Goal: Task Accomplishment & Management: Complete application form

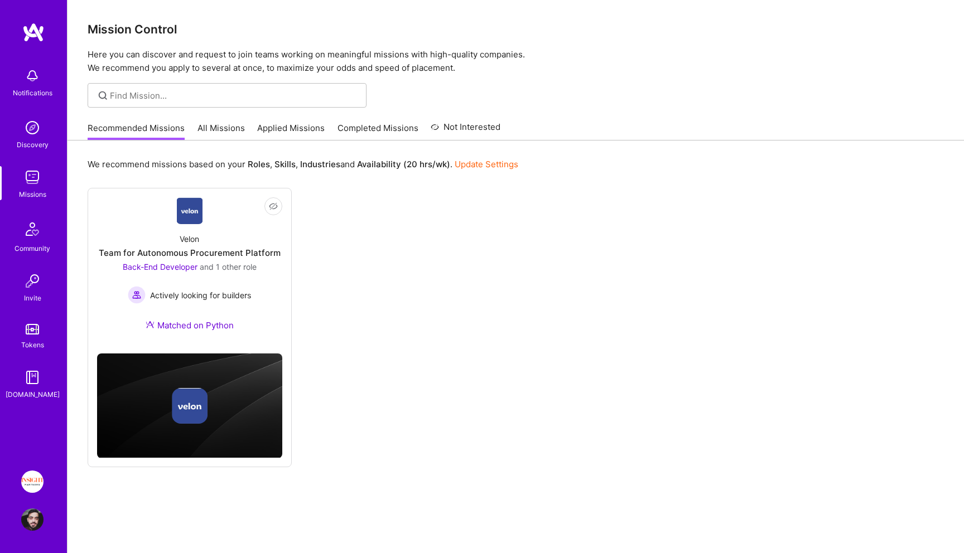
click at [32, 476] on img at bounding box center [32, 482] width 22 height 22
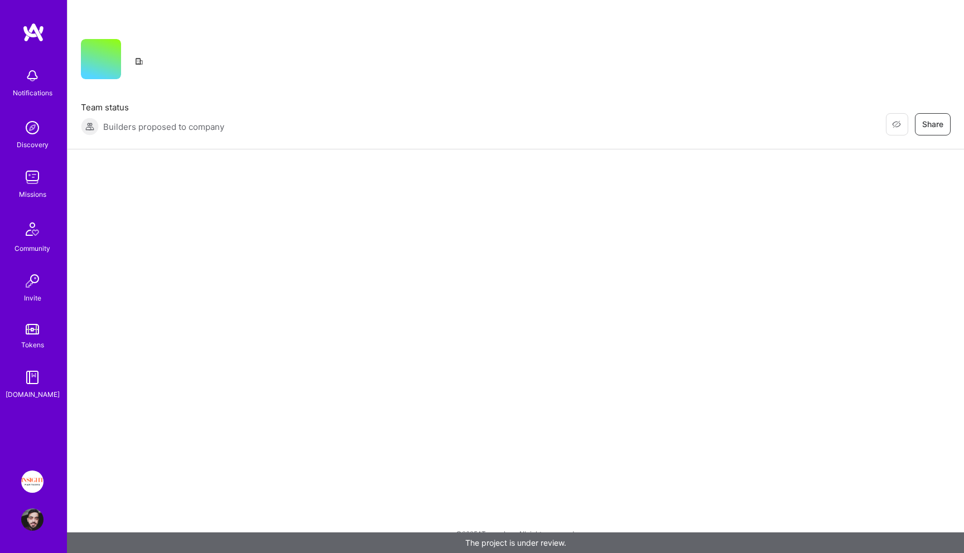
click at [203, 122] on span "Builders proposed to company" at bounding box center [163, 127] width 121 height 12
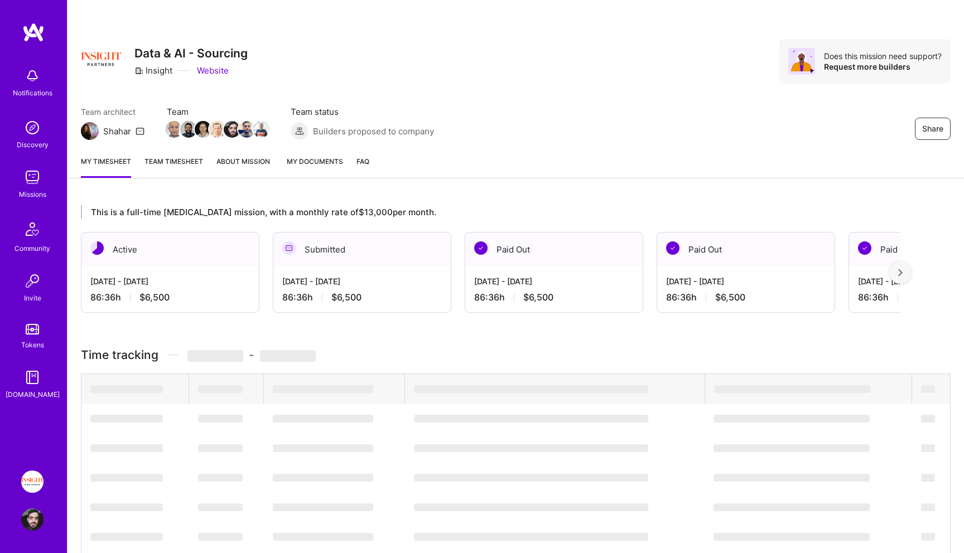
click at [203, 122] on img at bounding box center [203, 129] width 17 height 17
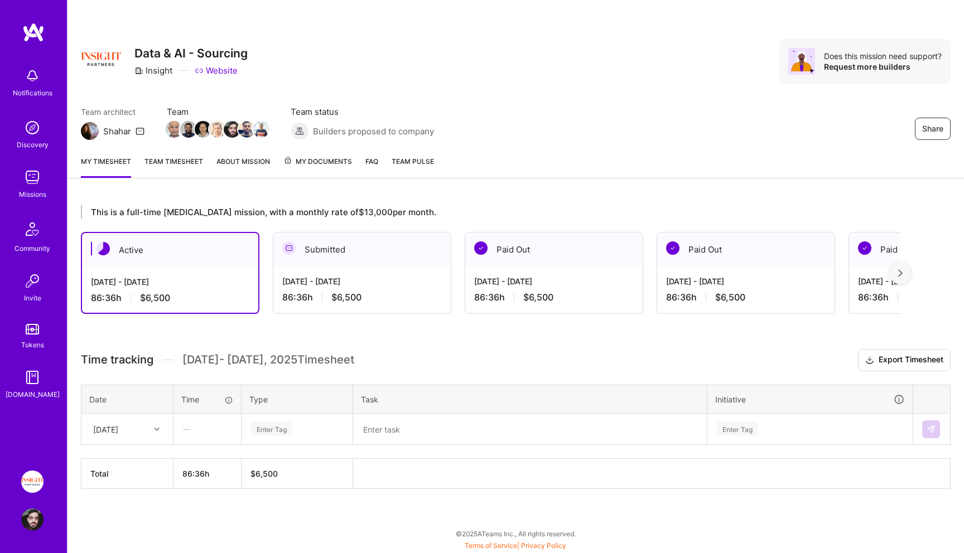
click at [41, 182] on img at bounding box center [32, 177] width 22 height 22
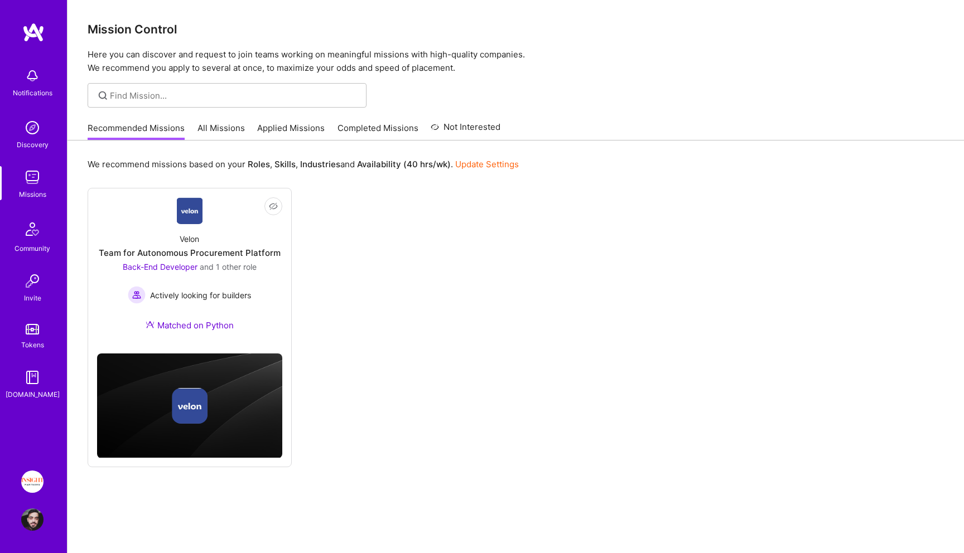
click at [45, 295] on link "Invite" at bounding box center [32, 287] width 69 height 34
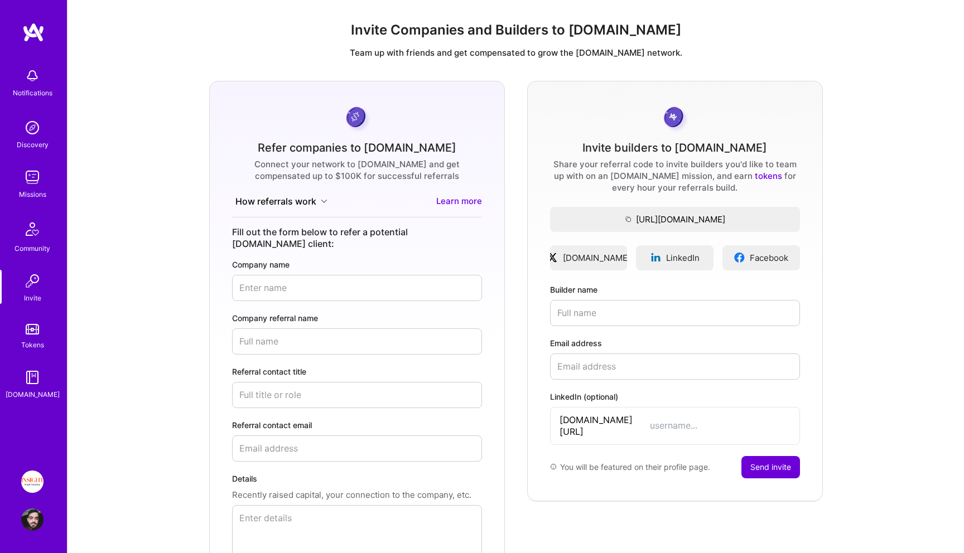
click at [409, 177] on div "Connect your network to A.Team and get compensated up to $100K for successful r…" at bounding box center [357, 169] width 250 height 23
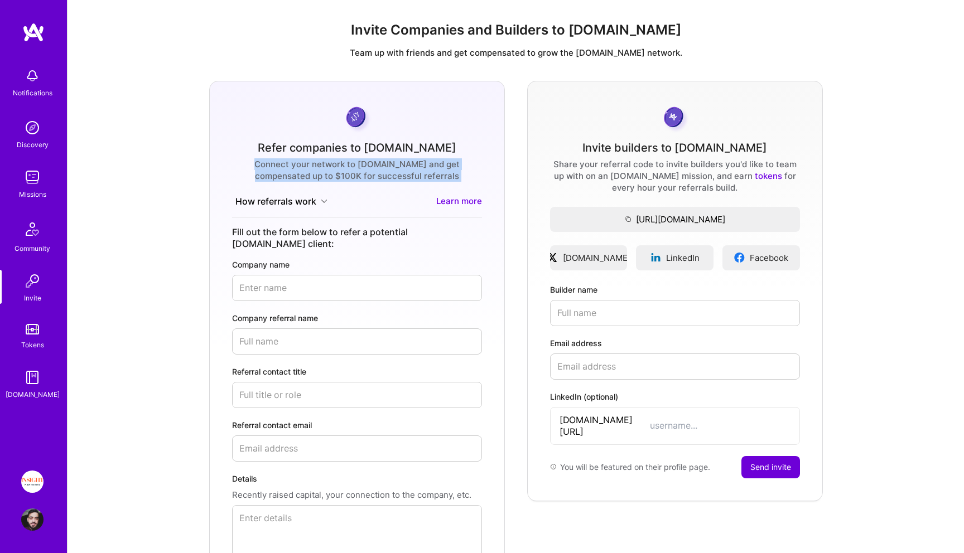
click at [409, 177] on div "Connect your network to A.Team and get compensated up to $100K for successful r…" at bounding box center [357, 169] width 250 height 23
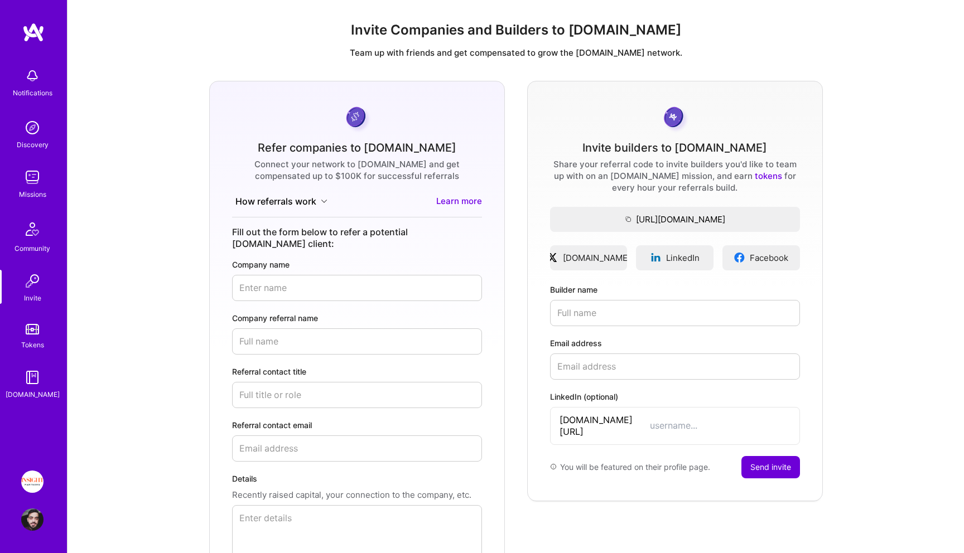
click at [433, 177] on div "Connect your network to A.Team and get compensated up to $100K for successful r…" at bounding box center [357, 169] width 250 height 23
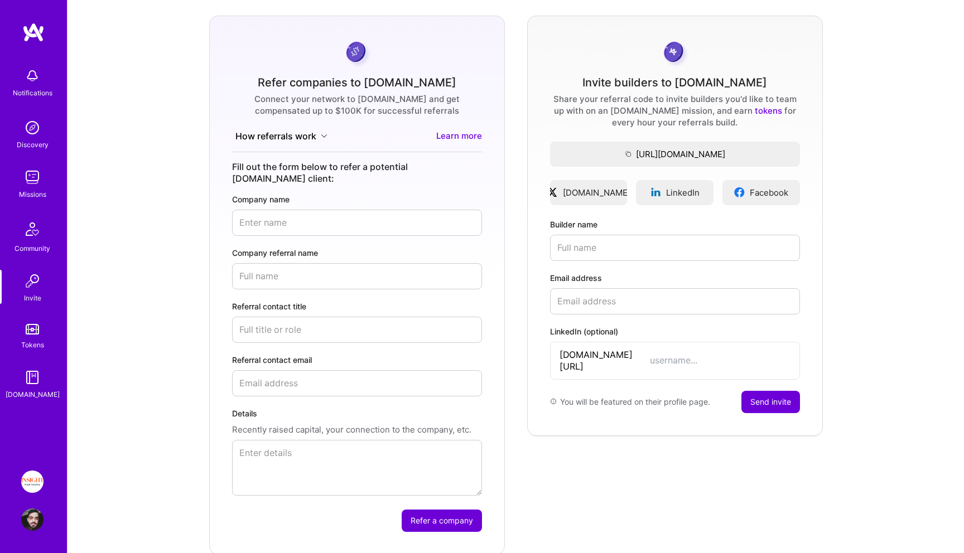
scroll to position [71, 0]
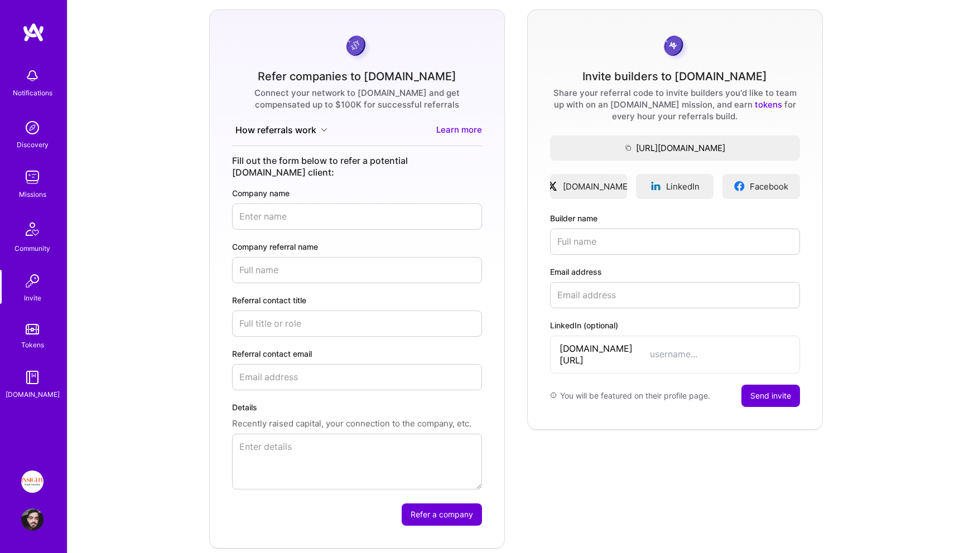
click at [330, 211] on input "Company name" at bounding box center [357, 217] width 250 height 26
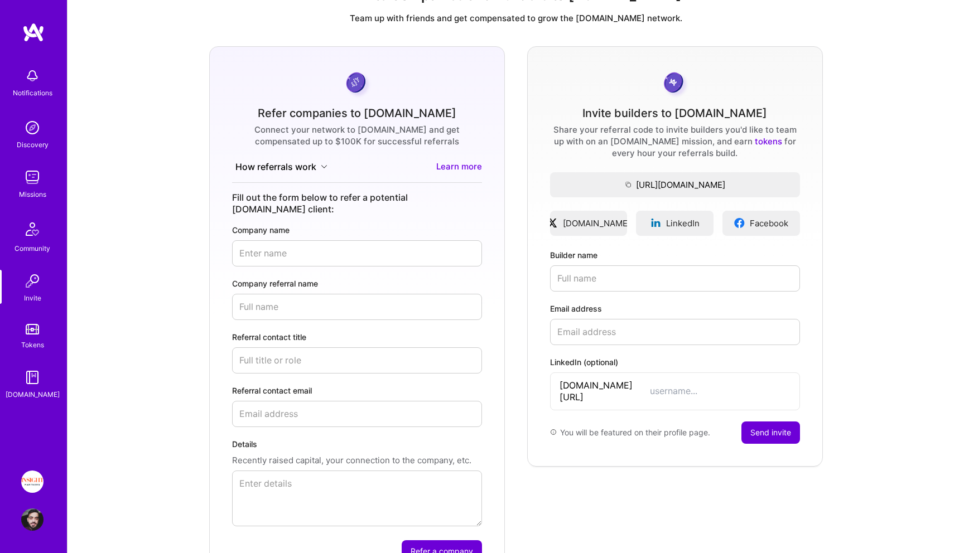
scroll to position [36, 0]
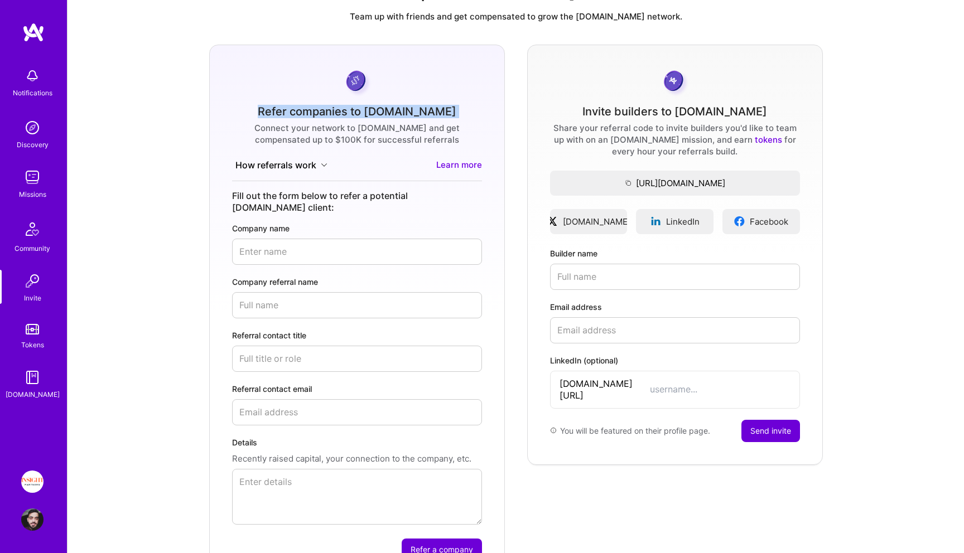
drag, startPoint x: 265, startPoint y: 109, endPoint x: 326, endPoint y: 101, distance: 61.9
click at [328, 102] on form "Refer companies to A.Team Connect your network to A.Team and get compensated up…" at bounding box center [357, 314] width 296 height 539
click at [326, 101] on form "Refer companies to A.Team Connect your network to A.Team and get compensated up…" at bounding box center [357, 314] width 296 height 539
drag, startPoint x: 326, startPoint y: 101, endPoint x: 359, endPoint y: 142, distance: 52.4
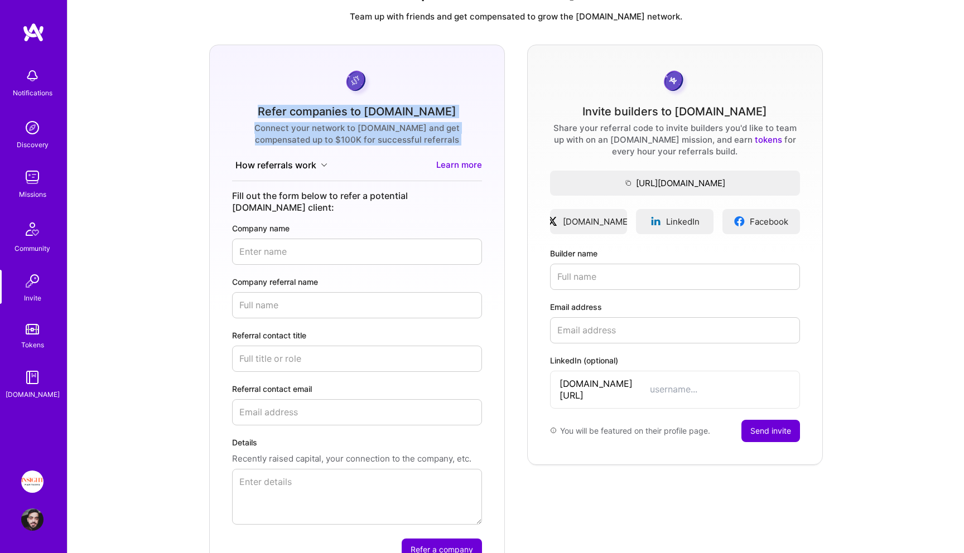
click at [359, 142] on form "Refer companies to A.Team Connect your network to A.Team and get compensated up…" at bounding box center [357, 314] width 296 height 539
click at [359, 142] on div "Connect your network to A.Team and get compensated up to $100K for successful r…" at bounding box center [357, 133] width 250 height 23
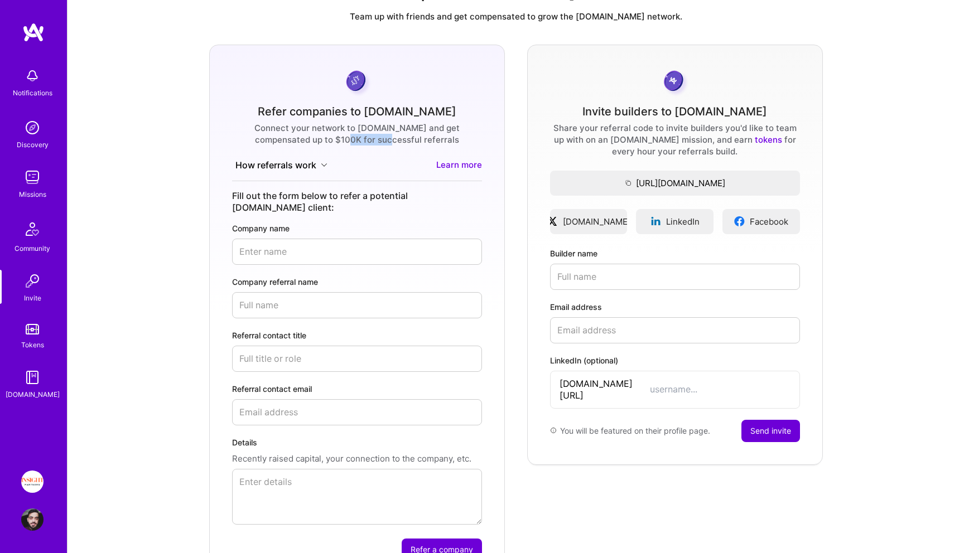
click at [359, 142] on div "Connect your network to A.Team and get compensated up to $100K for successful r…" at bounding box center [357, 133] width 250 height 23
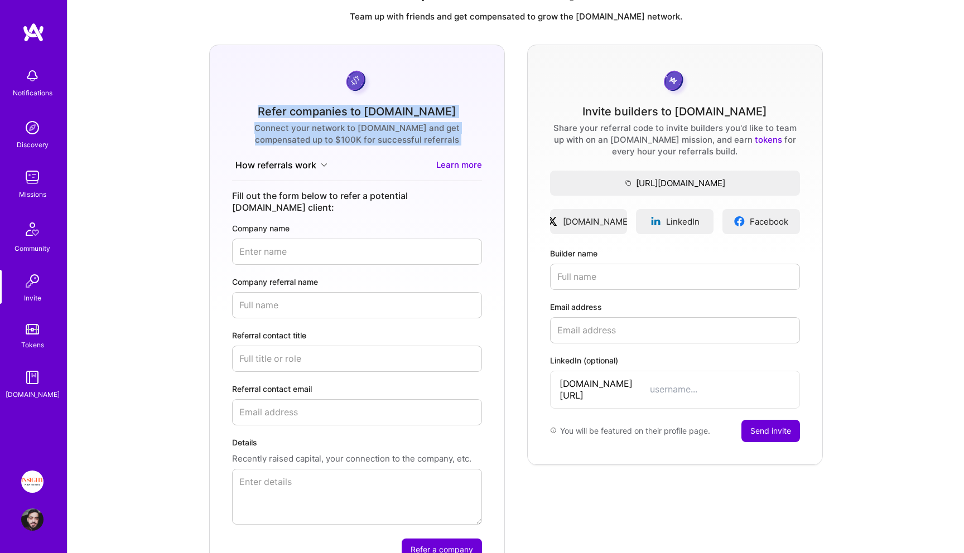
drag, startPoint x: 359, startPoint y: 142, endPoint x: 334, endPoint y: 112, distance: 39.1
click at [334, 112] on form "Refer companies to A.Team Connect your network to A.Team and get compensated up…" at bounding box center [357, 314] width 296 height 539
click at [334, 112] on div "Refer companies to A.Team" at bounding box center [357, 112] width 199 height 12
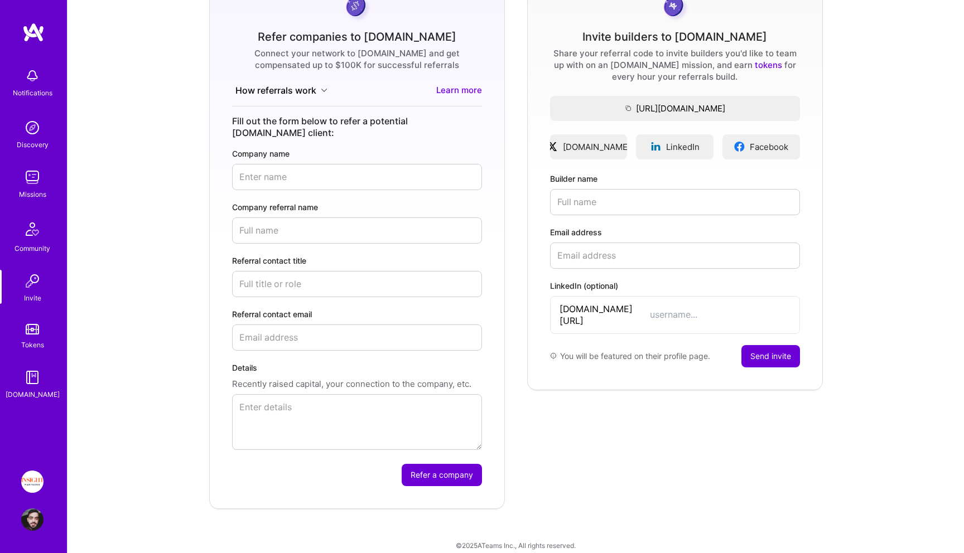
scroll to position [0, 0]
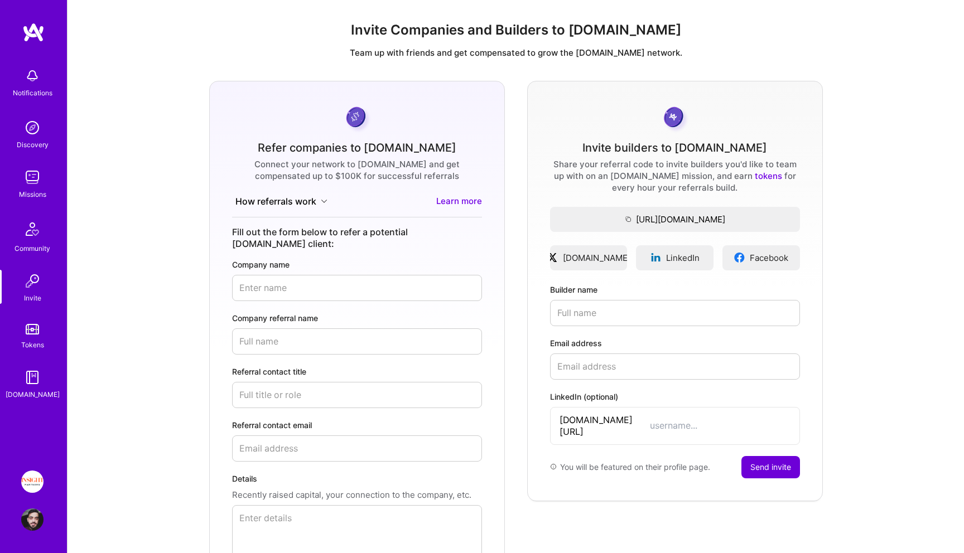
click at [316, 283] on input "Company name" at bounding box center [357, 288] width 250 height 26
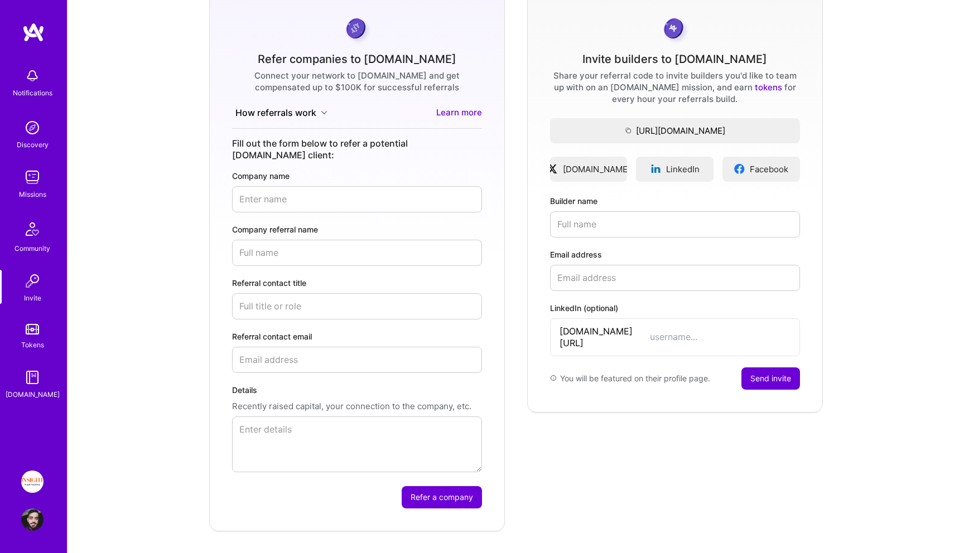
scroll to position [89, 0]
click at [313, 293] on input "Referral contact title" at bounding box center [357, 306] width 250 height 26
click at [306, 202] on form "Refer companies to A.Team Connect your network to A.Team and get compensated up…" at bounding box center [357, 261] width 296 height 539
click at [282, 351] on input "Referral contact email" at bounding box center [357, 359] width 250 height 26
click at [335, 186] on input "Company name" at bounding box center [357, 199] width 250 height 26
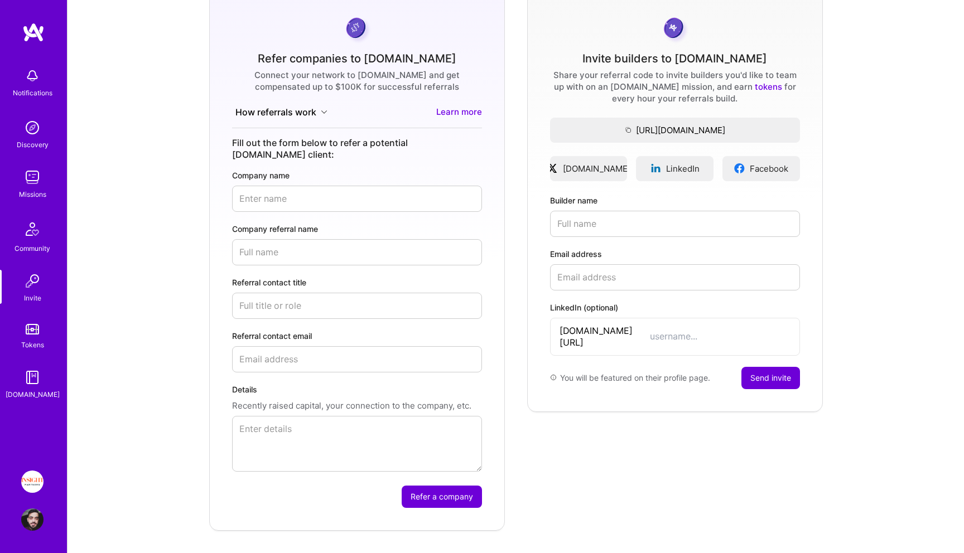
paste input "Beacon Software"
type input "Beacon Software"
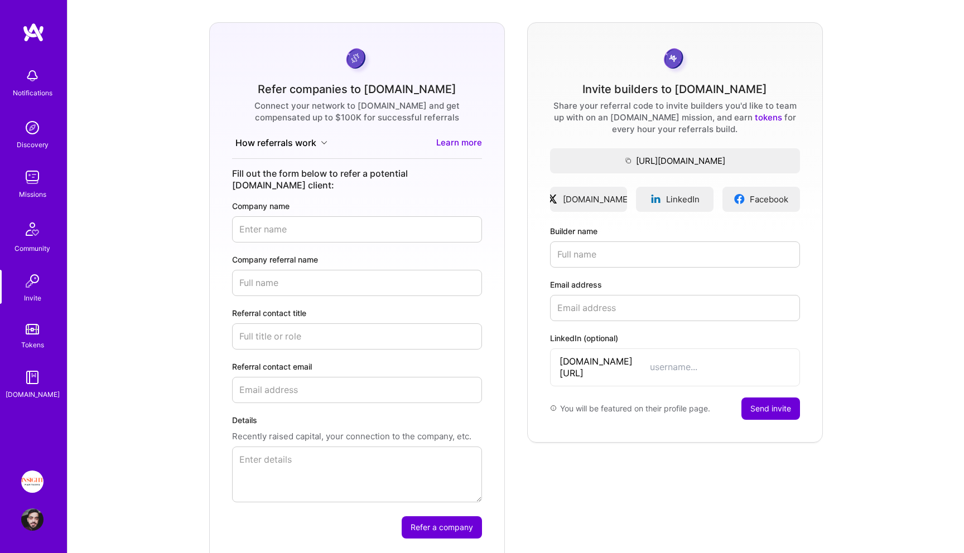
scroll to position [56, 0]
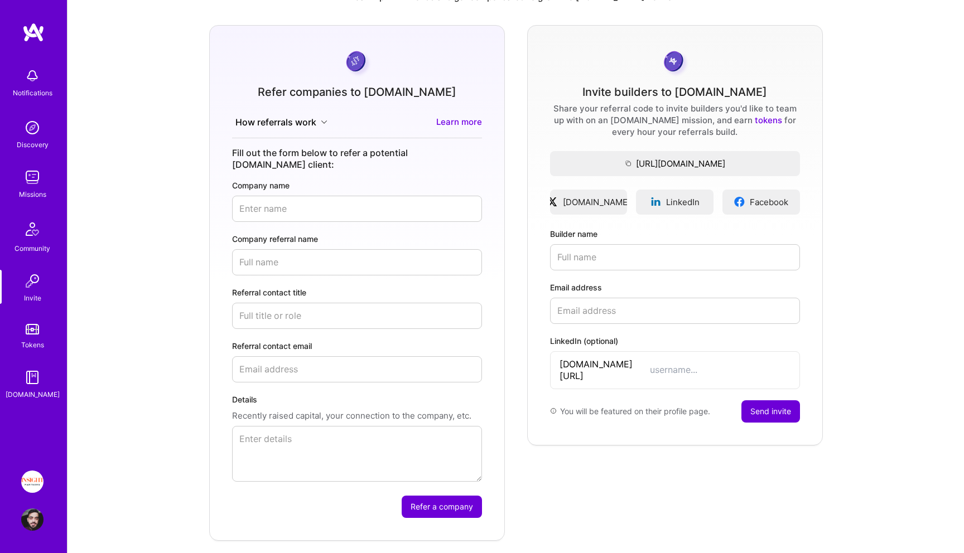
click at [28, 183] on img at bounding box center [32, 177] width 22 height 22
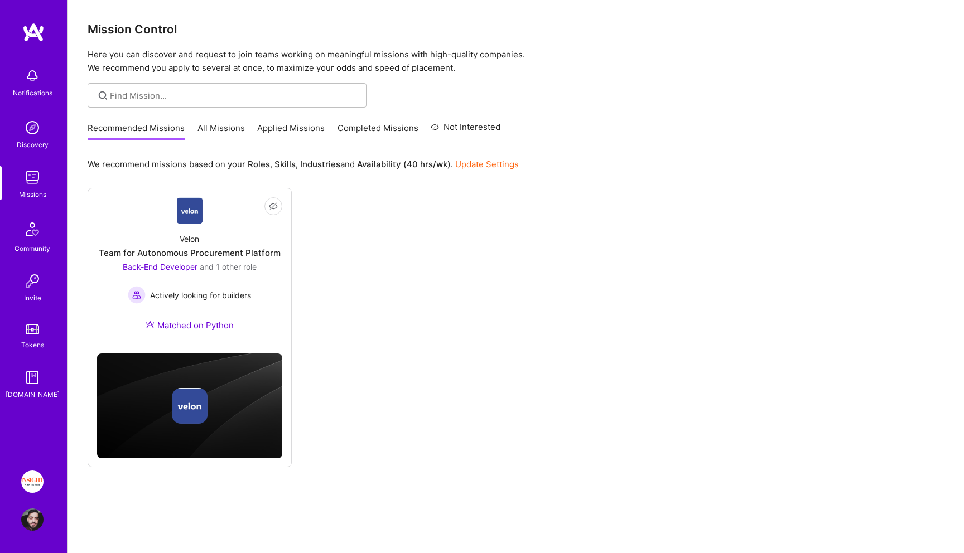
click at [221, 132] on link "All Missions" at bounding box center [220, 131] width 47 height 18
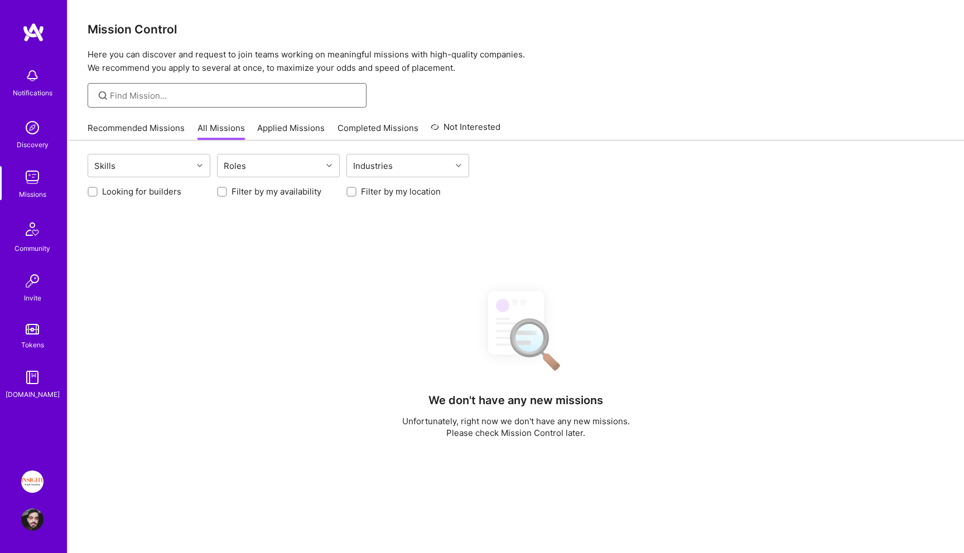
click at [216, 95] on input at bounding box center [234, 96] width 248 height 12
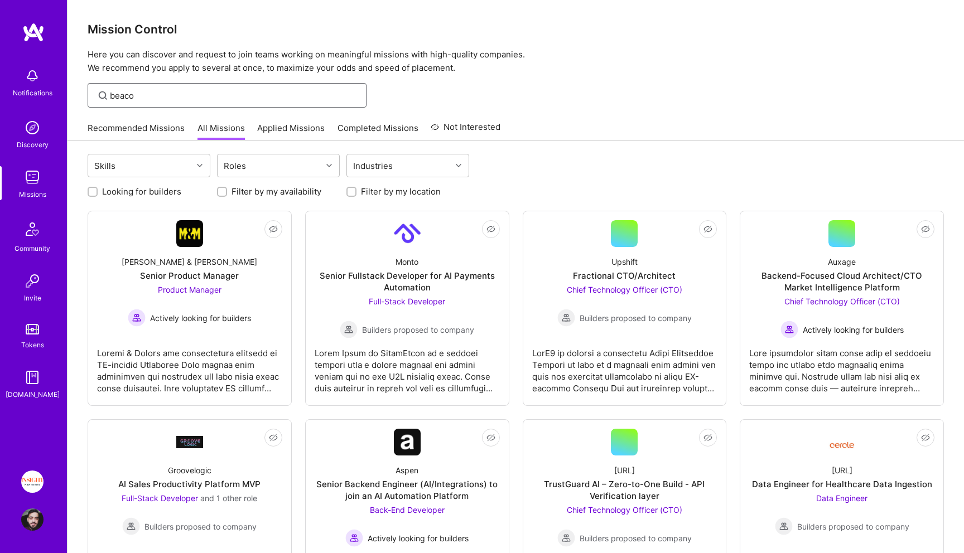
type input "beacon"
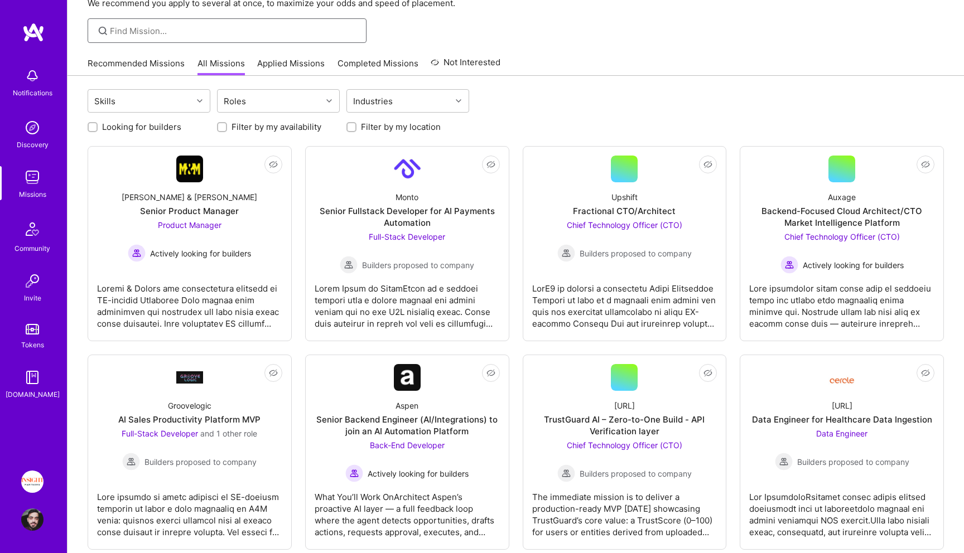
scroll to position [69, 0]
